Goal: Navigation & Orientation: Go to known website

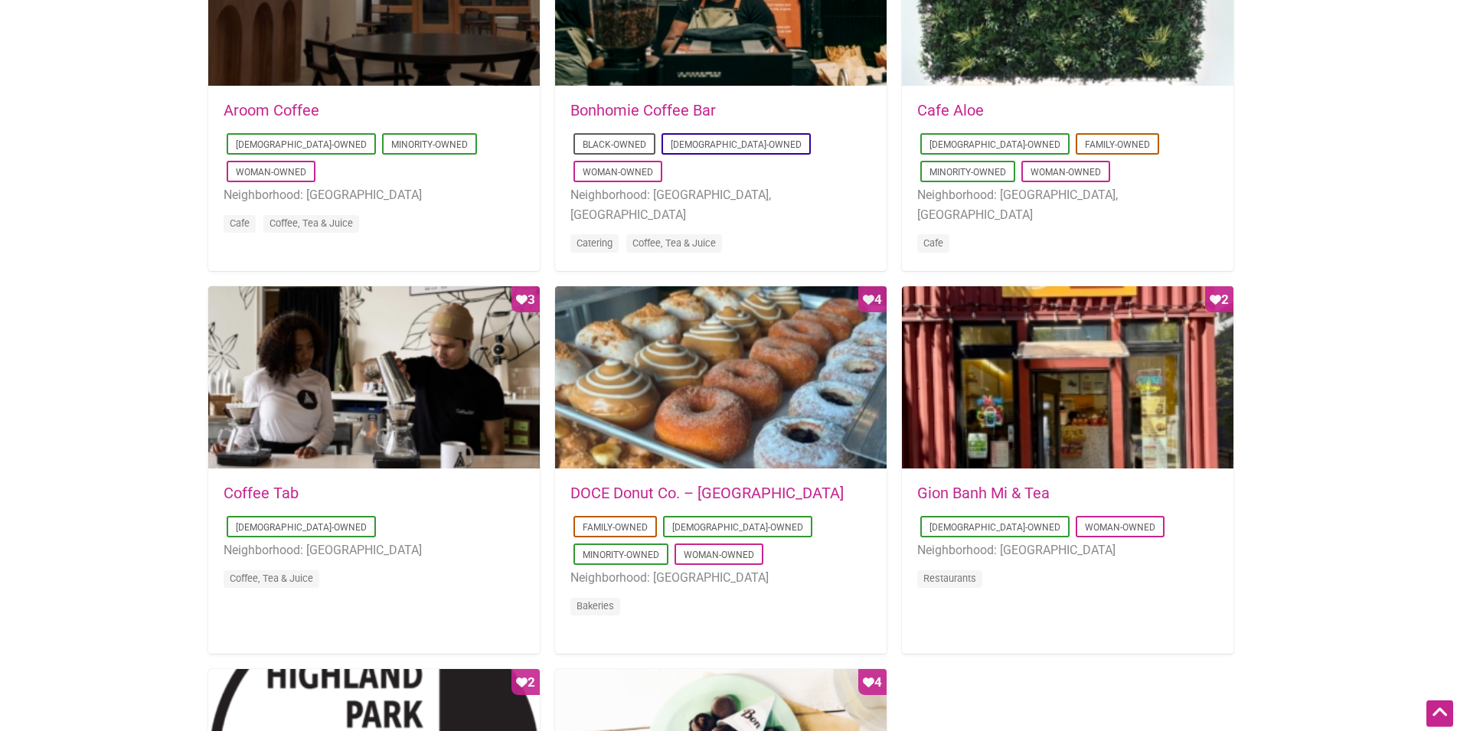
scroll to position [1172, 0]
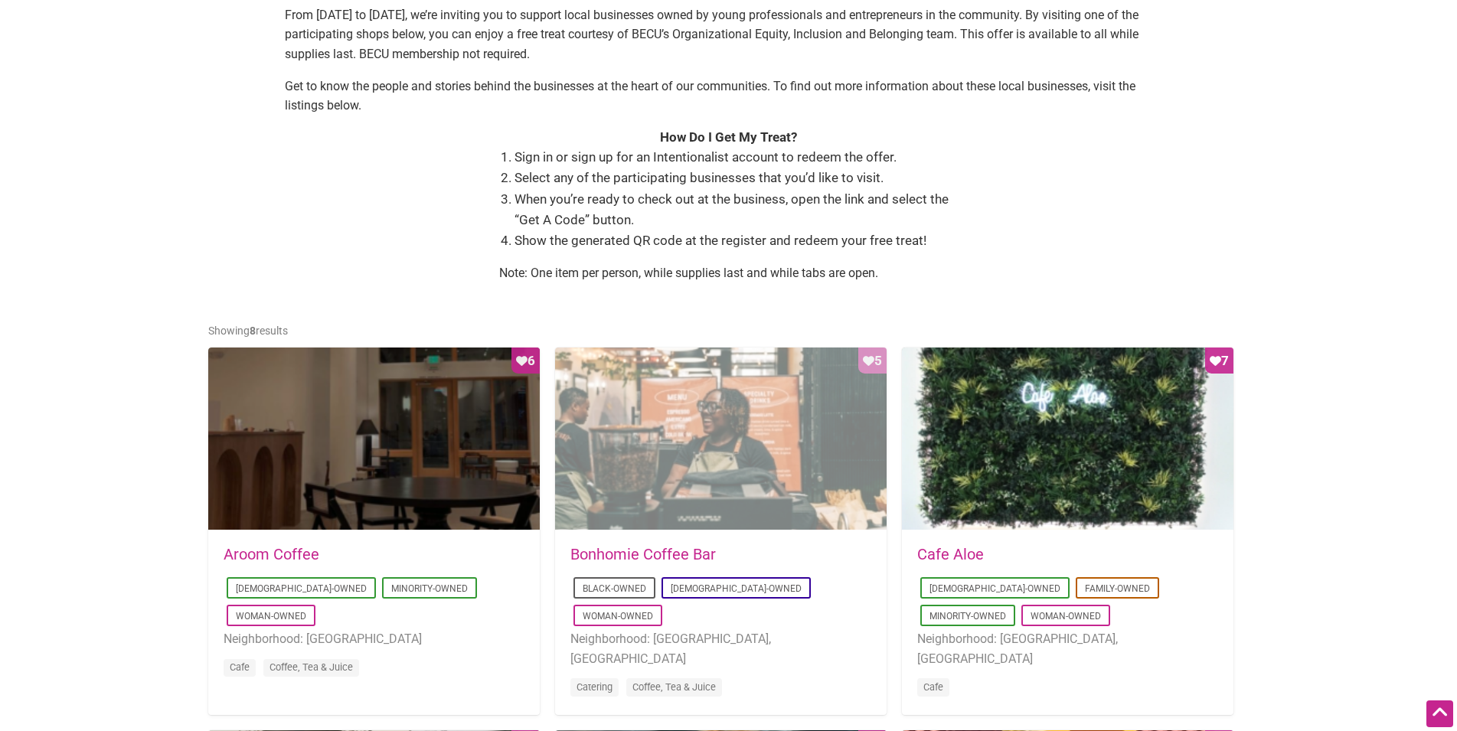
scroll to position [937, 0]
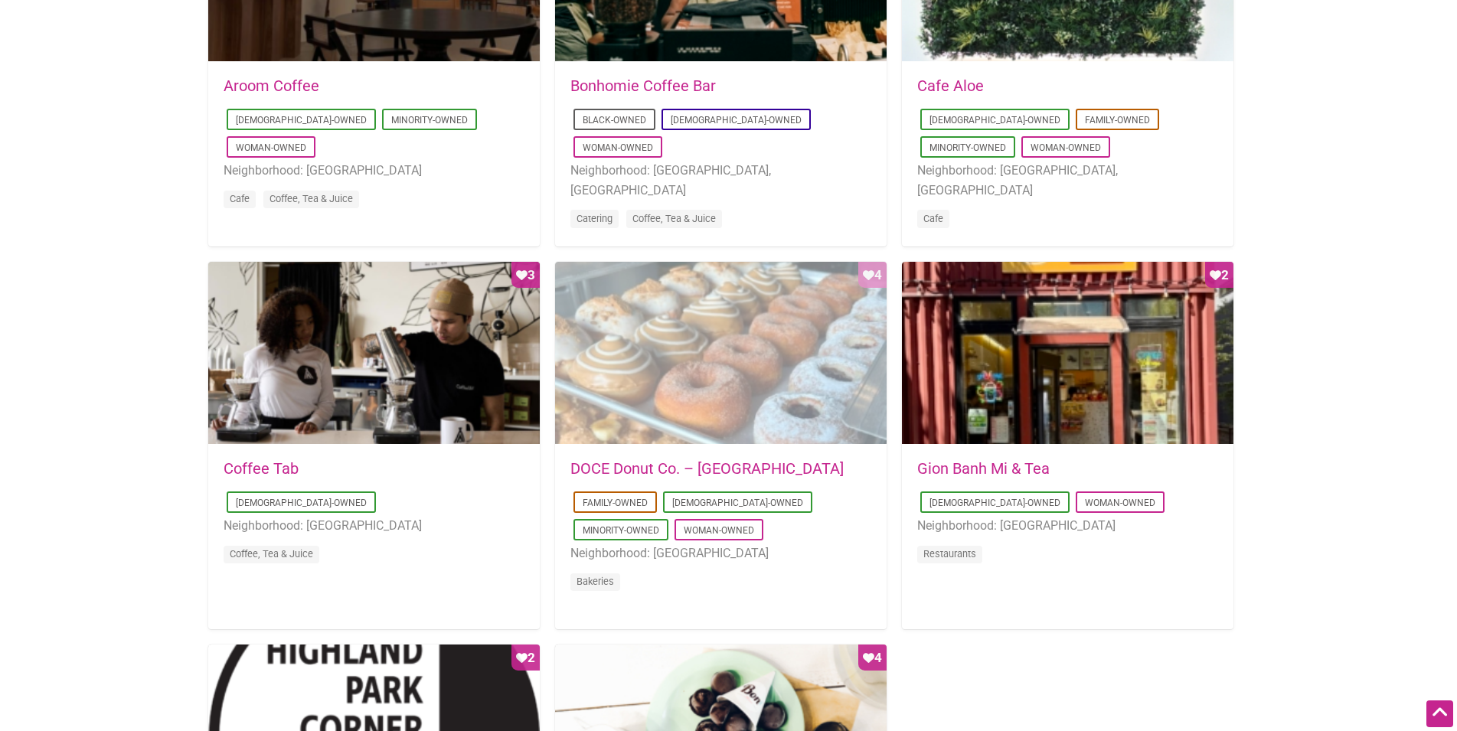
click at [662, 410] on div "Favorite Count 4" at bounding box center [721, 354] width 332 height 184
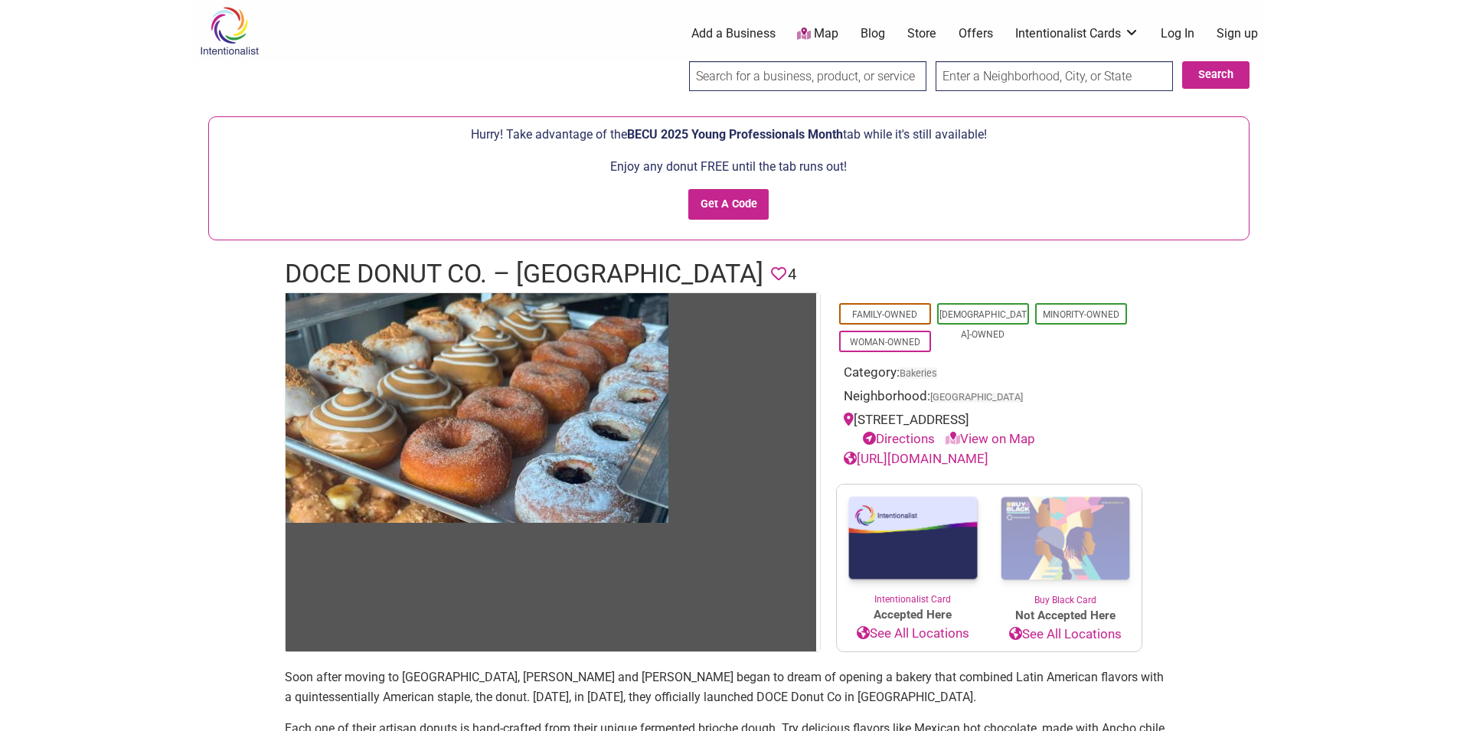
click at [963, 459] on link "[URL][DOMAIN_NAME]" at bounding box center [916, 458] width 145 height 15
